Goal: Go to known website: Access a specific website the user already knows

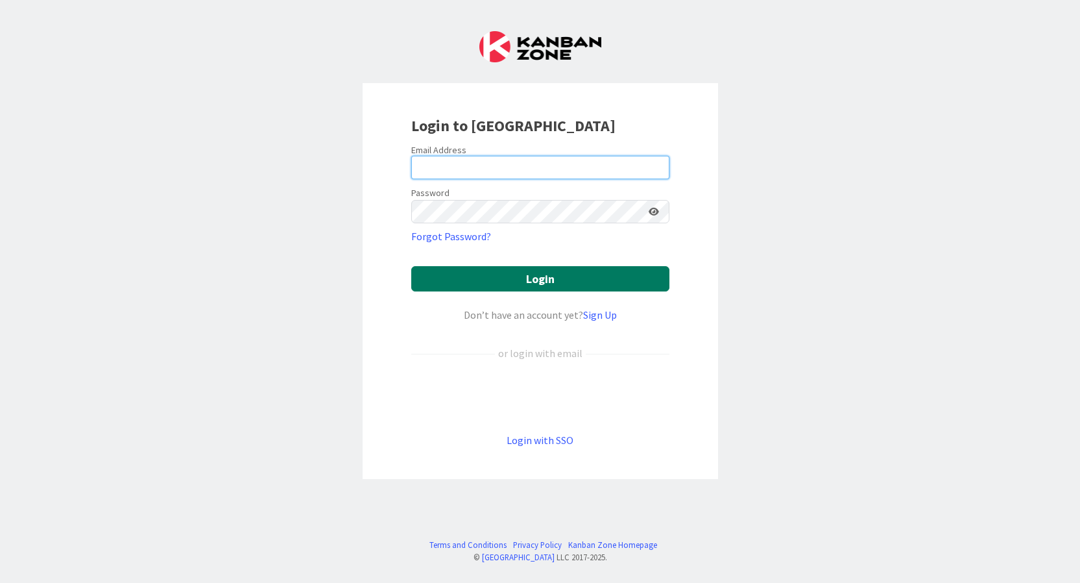
type input "[PERSON_NAME][EMAIL_ADDRESS][PERSON_NAME][DOMAIN_NAME]"
click at [571, 286] on button "Login" at bounding box center [540, 278] width 258 height 25
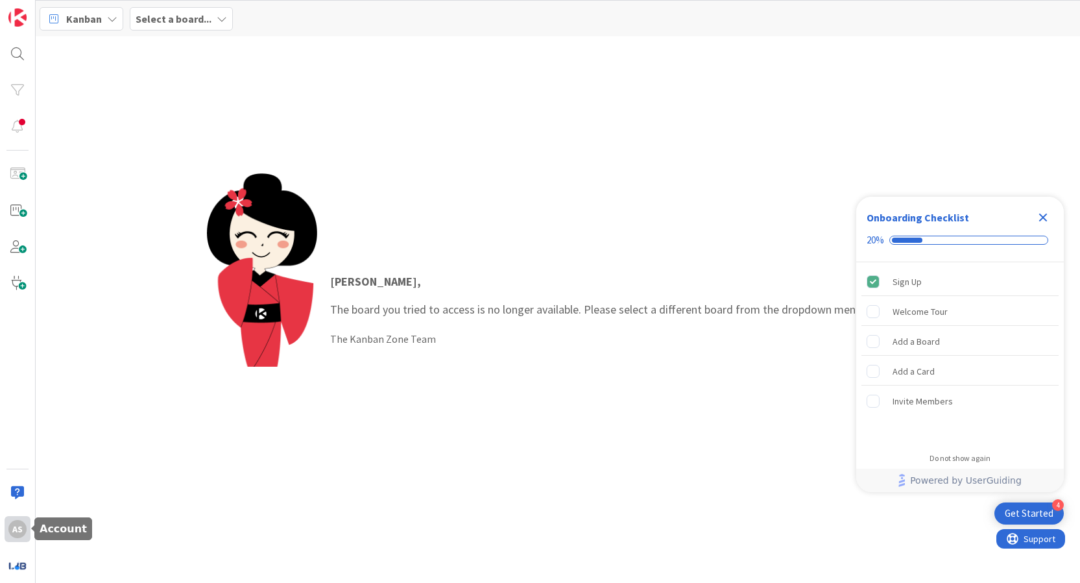
click at [18, 535] on div "AS" at bounding box center [17, 529] width 18 height 18
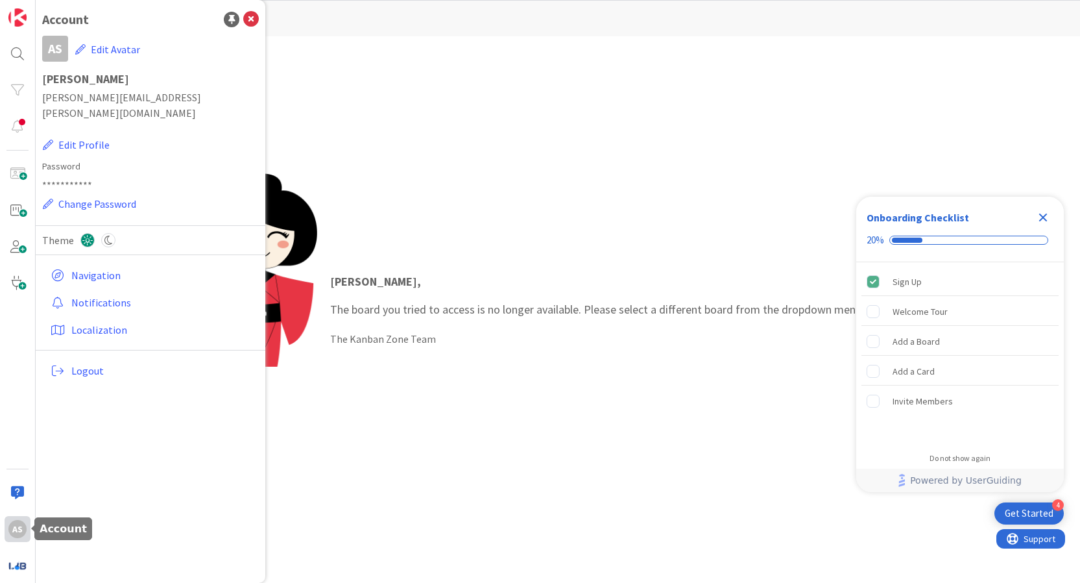
click at [18, 535] on div "AS" at bounding box center [17, 529] width 18 height 18
click at [19, 560] on img at bounding box center [17, 565] width 18 height 18
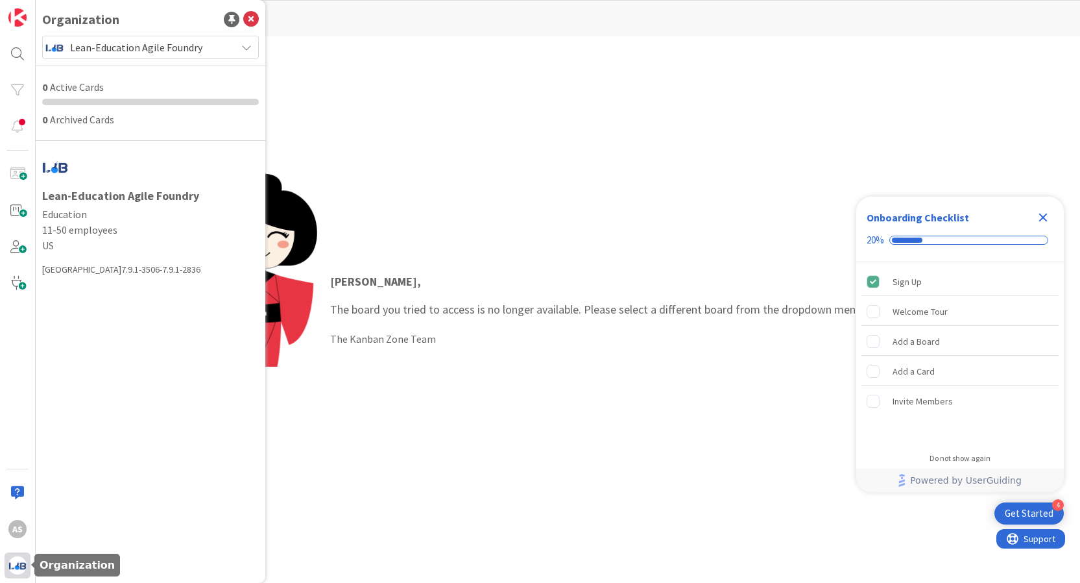
click at [19, 559] on img at bounding box center [17, 565] width 18 height 18
click at [452, 257] on div "[PERSON_NAME] , The board you tried to access is no longer available. Please se…" at bounding box center [558, 309] width 702 height 272
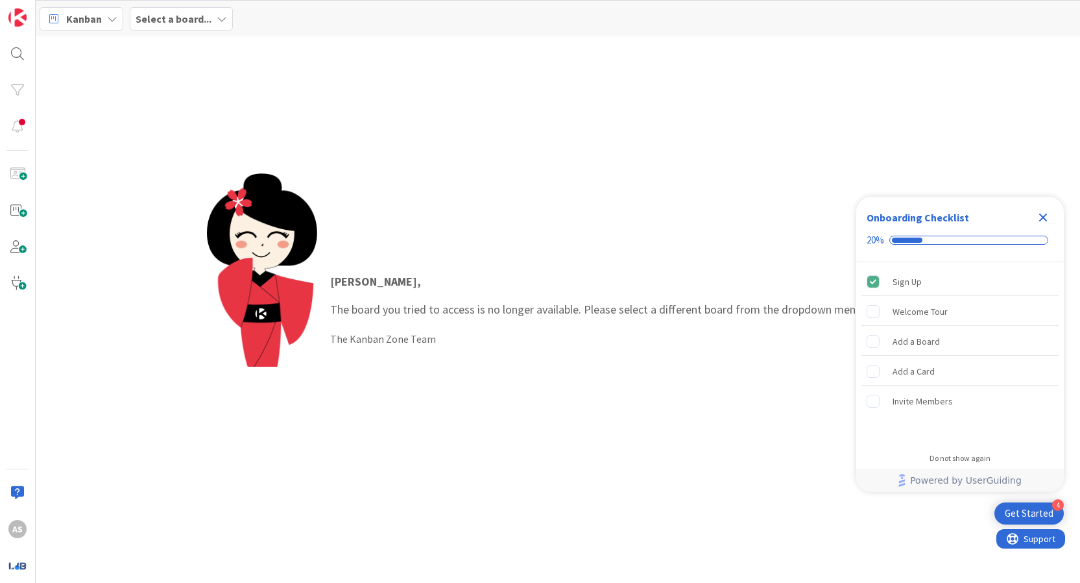
click at [217, 17] on icon at bounding box center [222, 19] width 10 height 10
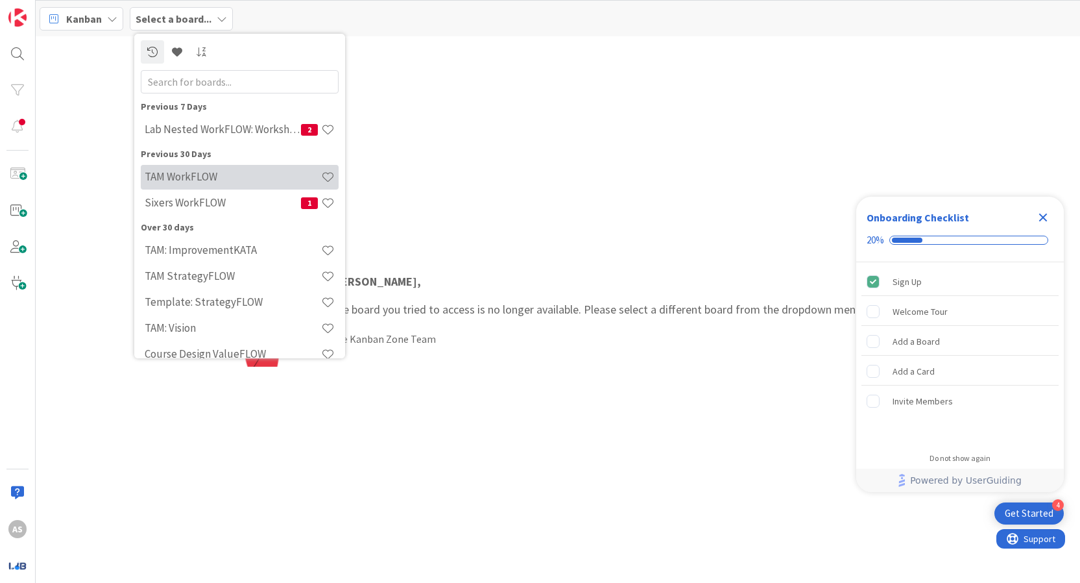
click at [227, 176] on h4 "TAM WorkFLOW" at bounding box center [233, 176] width 176 height 13
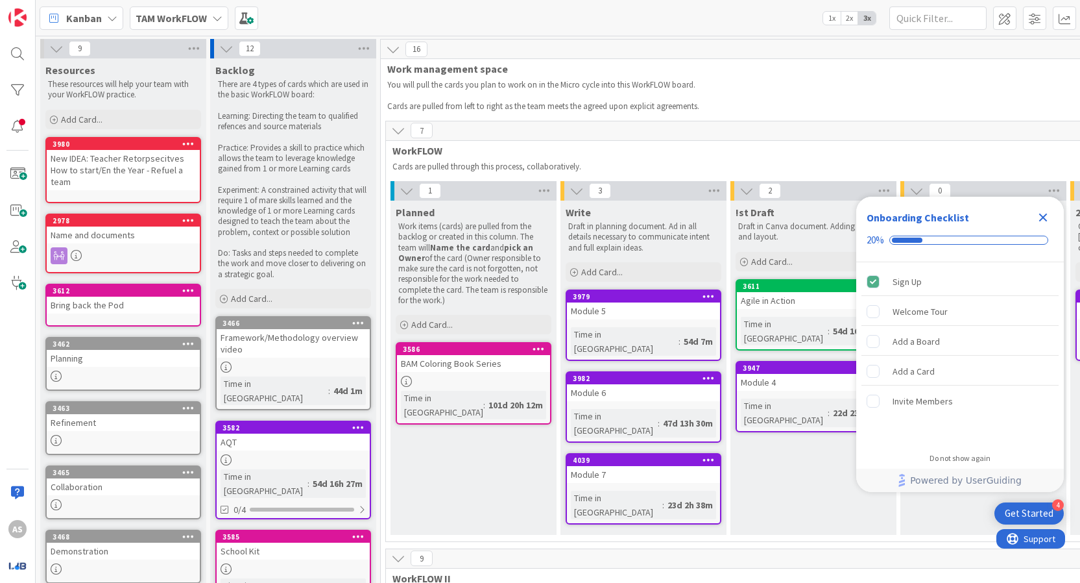
click at [1048, 219] on icon "Close Checklist" at bounding box center [1043, 218] width 16 height 16
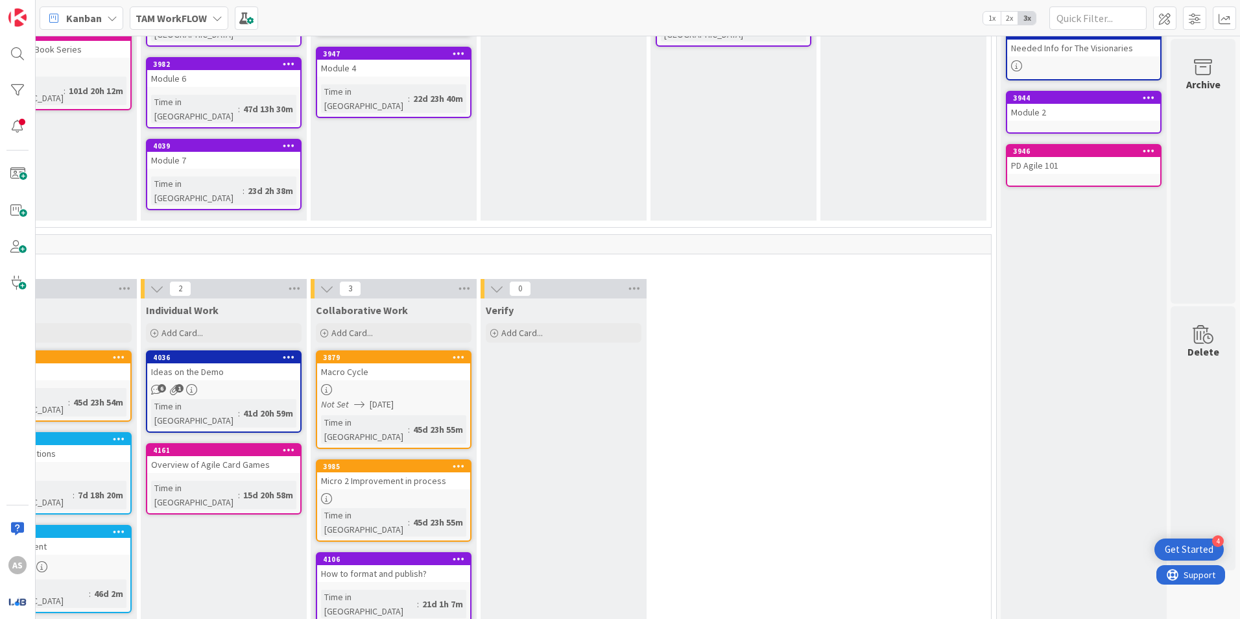
scroll to position [324, 429]
